Goal: Task Accomplishment & Management: Manage account settings

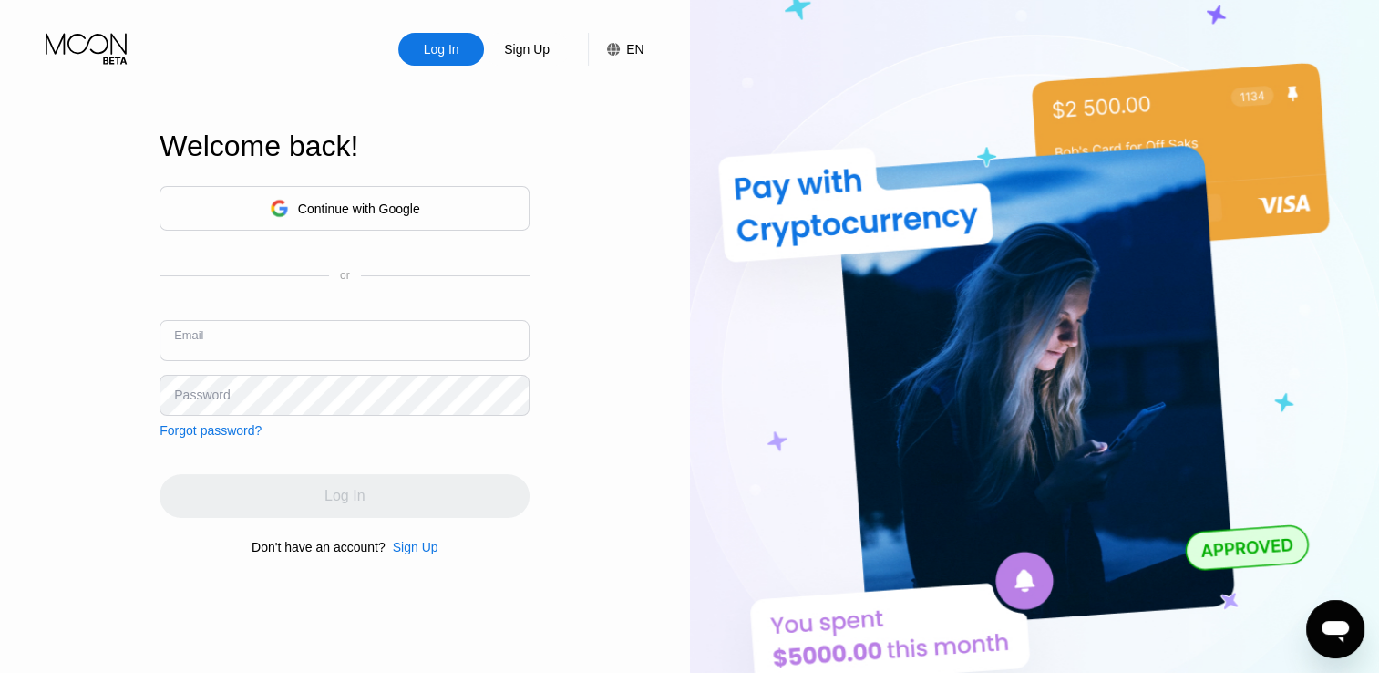
click at [423, 345] on input "text" at bounding box center [345, 340] width 370 height 41
click at [393, 618] on div "Welcome back! Continue with Google or Email Password Forgot password? Log In Do…" at bounding box center [345, 343] width 370 height 740
click at [316, 348] on input "text" at bounding box center [345, 340] width 370 height 41
paste input "[EMAIL_ADDRESS][DOMAIN_NAME]"
type input "[EMAIL_ADDRESS][DOMAIN_NAME]"
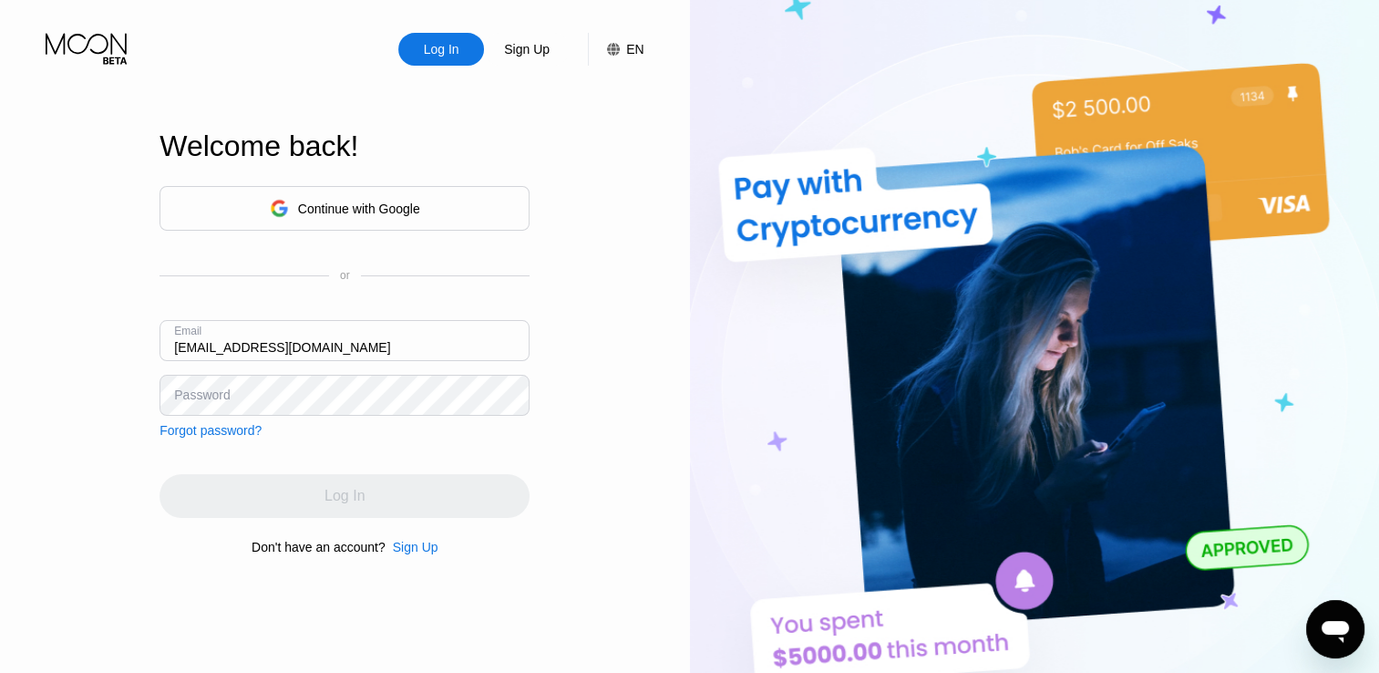
click at [13, 452] on div "Log In Sign Up EN Language Select an item Save Welcome back! Continue with Goog…" at bounding box center [345, 370] width 690 height 740
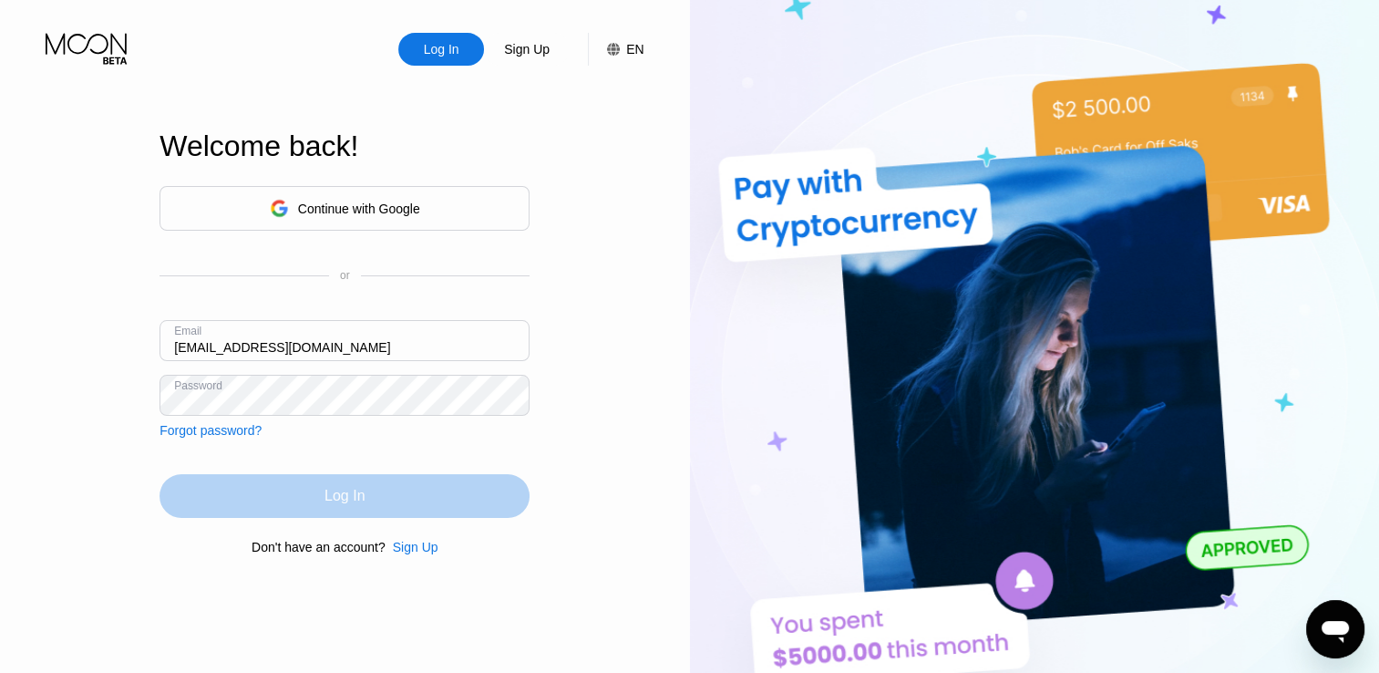
click at [350, 500] on div "Log In" at bounding box center [345, 496] width 40 height 18
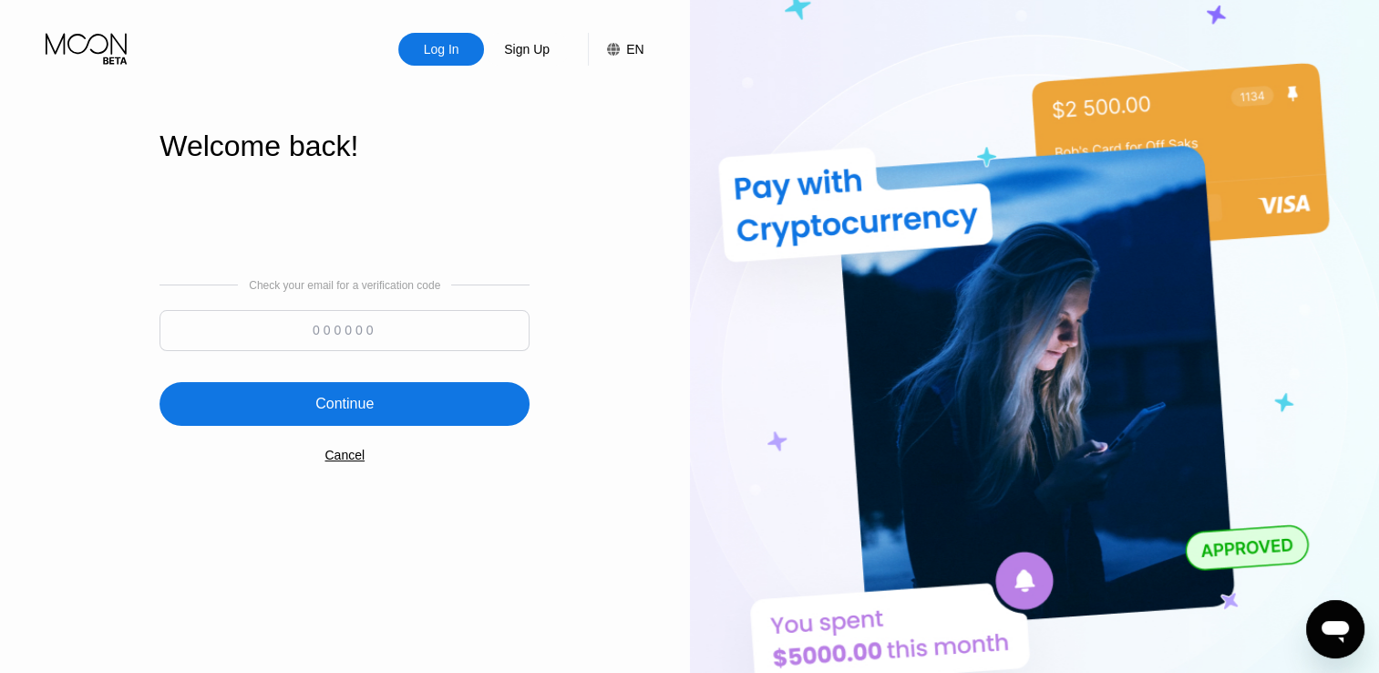
click at [388, 308] on div "Check your email for a verification code" at bounding box center [345, 319] width 370 height 81
click at [386, 348] on input at bounding box center [345, 330] width 370 height 41
paste input "294799"
type input "294799"
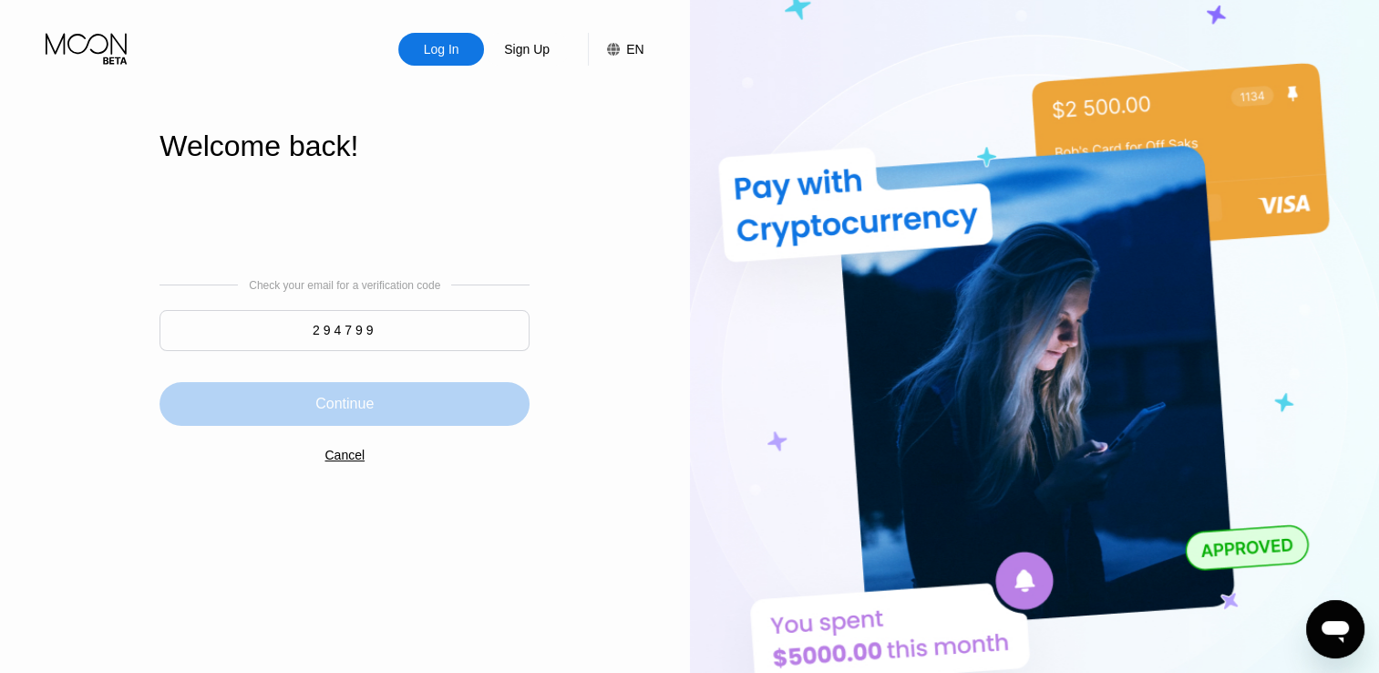
click at [393, 406] on div "Continue" at bounding box center [345, 404] width 370 height 44
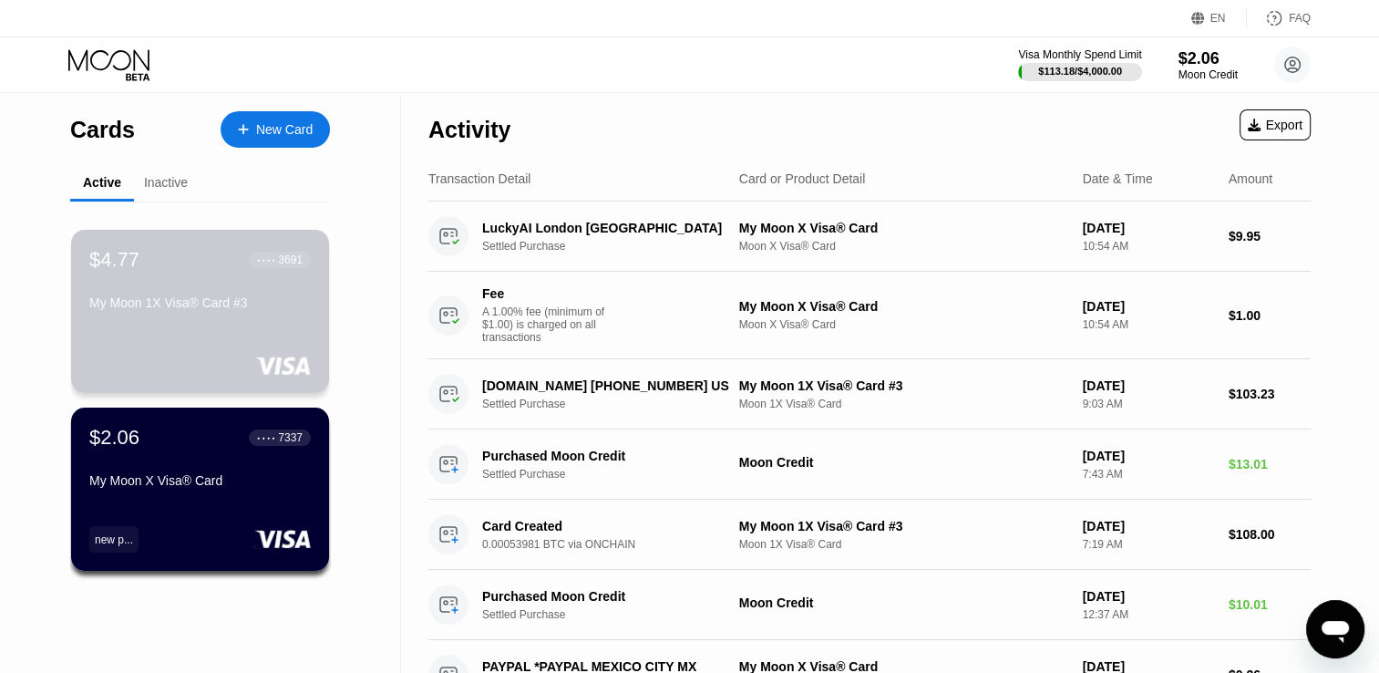
click at [239, 325] on div "$4.77 ● ● ● ● 3691 My Moon 1X Visa® Card #3" at bounding box center [200, 311] width 258 height 163
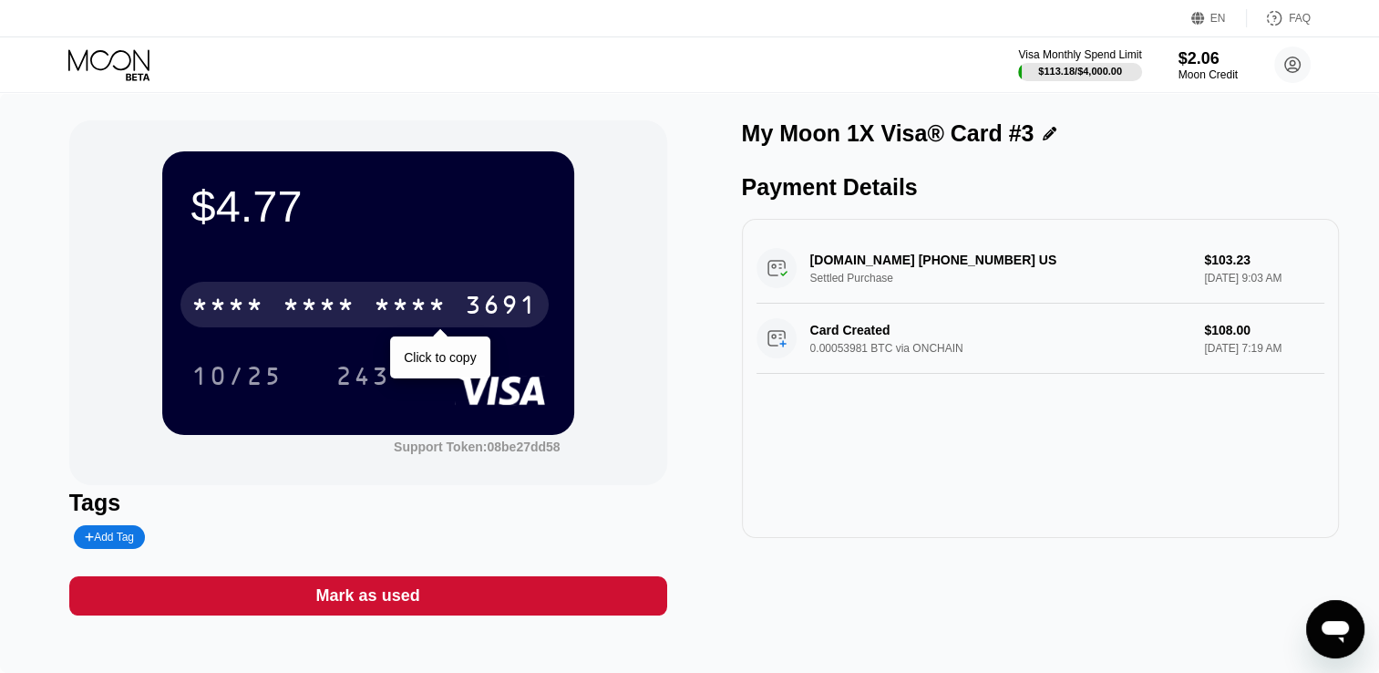
click at [414, 327] on div "* * * * * * * * * * * * 3691" at bounding box center [364, 305] width 368 height 46
